Goal: Book appointment/travel/reservation

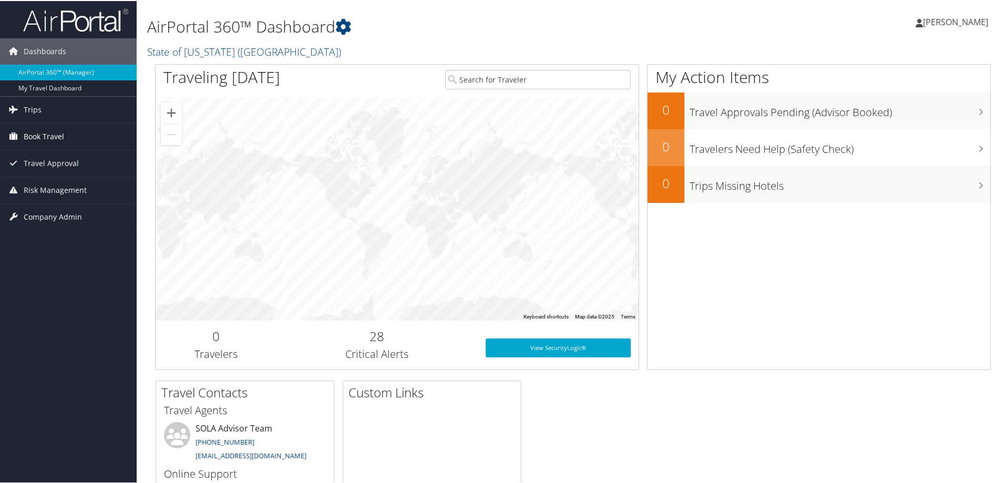
click at [33, 129] on span "Book Travel" at bounding box center [44, 135] width 40 height 26
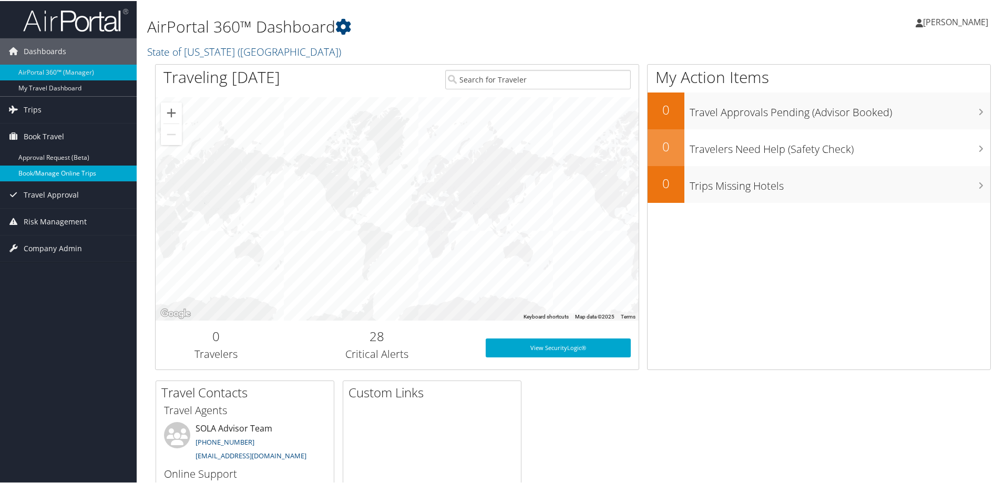
click at [35, 173] on link "Book/Manage Online Trips" at bounding box center [68, 172] width 137 height 16
